Goal: Transaction & Acquisition: Purchase product/service

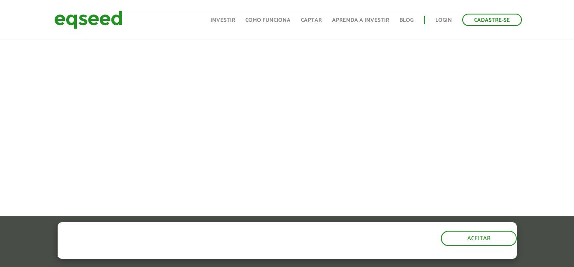
scroll to position [313, 0]
click at [229, 21] on link "Investir" at bounding box center [223, 21] width 25 height 6
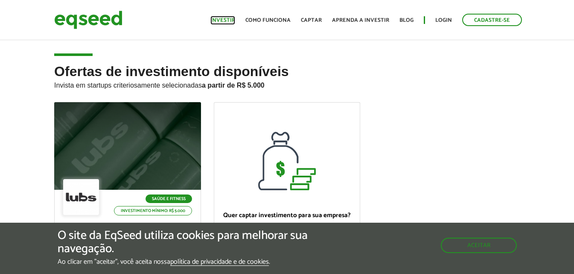
click at [224, 21] on link "Investir" at bounding box center [223, 21] width 25 height 6
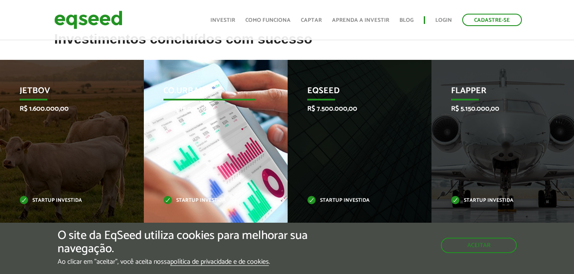
scroll to position [342, 0]
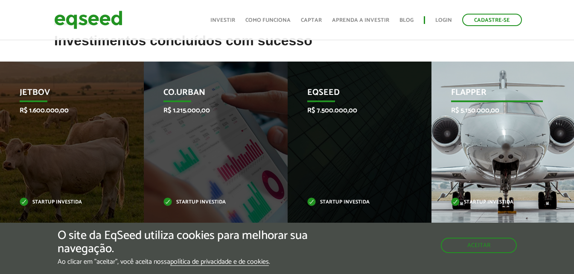
click at [492, 154] on div "Flapper R$ 5.150.000,00 Startup investida" at bounding box center [497, 146] width 131 height 170
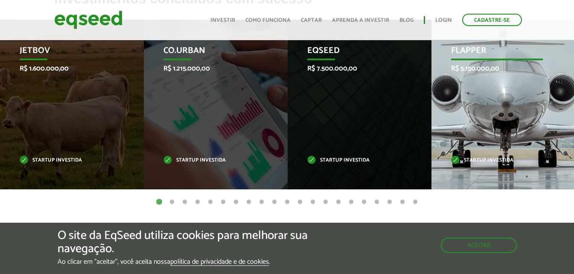
scroll to position [370, 0]
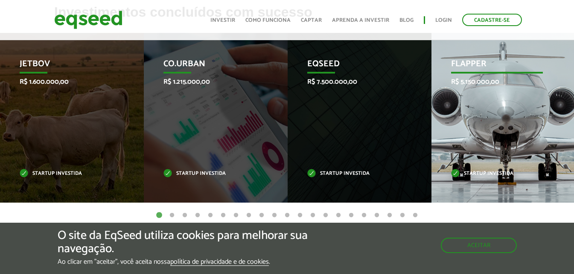
click at [478, 117] on div "Flapper R$ 5.150.000,00 Startup investida" at bounding box center [497, 118] width 131 height 170
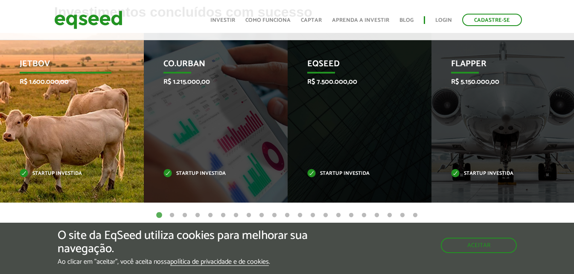
click at [73, 121] on div "JetBov R$ 1.600.000,00 Startup investida" at bounding box center [65, 118] width 131 height 170
click at [63, 175] on p "Startup investida" at bounding box center [66, 173] width 92 height 5
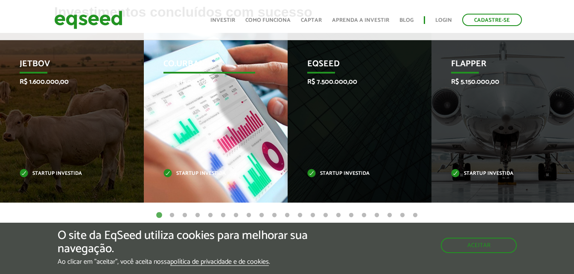
click at [243, 170] on div "Co.Urban R$ 1.215.000,00 Startup investida" at bounding box center [209, 118] width 131 height 170
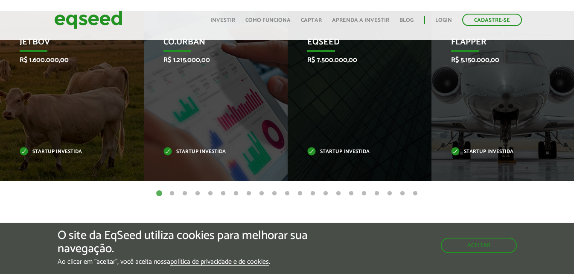
scroll to position [398, 0]
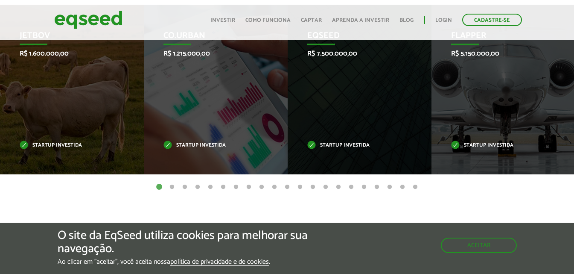
click at [173, 186] on button "2" at bounding box center [172, 187] width 9 height 9
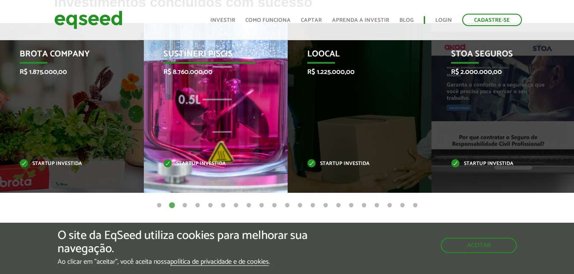
scroll to position [342, 0]
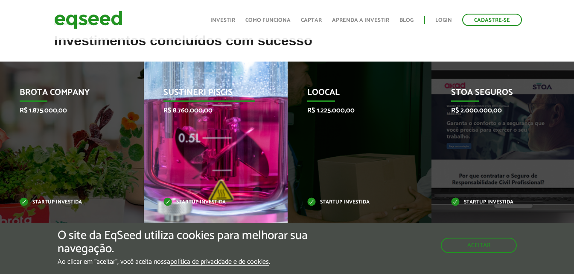
click at [199, 114] on p "R$ 8.760.000,00" at bounding box center [210, 110] width 92 height 8
click at [190, 203] on p "Startup investida" at bounding box center [209, 202] width 92 height 5
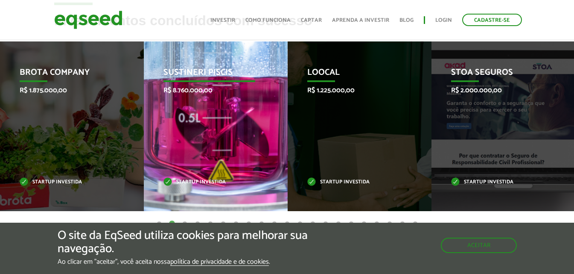
scroll to position [370, 0]
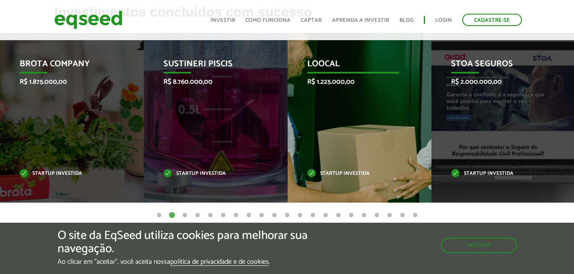
click at [339, 174] on p "Startup investida" at bounding box center [353, 173] width 92 height 5
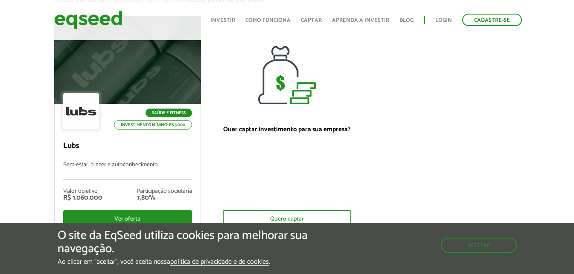
scroll to position [85, 0]
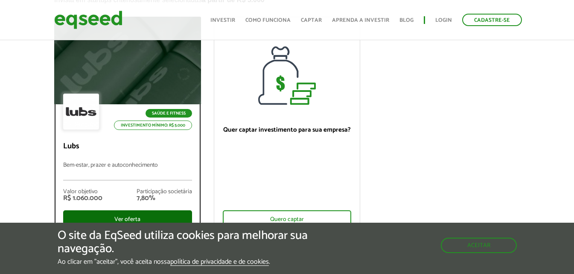
click at [129, 215] on div "Ver oferta" at bounding box center [127, 219] width 129 height 18
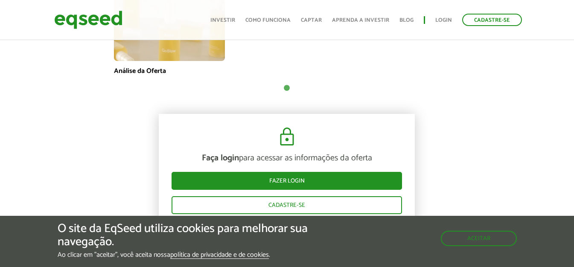
scroll to position [740, 0]
